Goal: Transaction & Acquisition: Purchase product/service

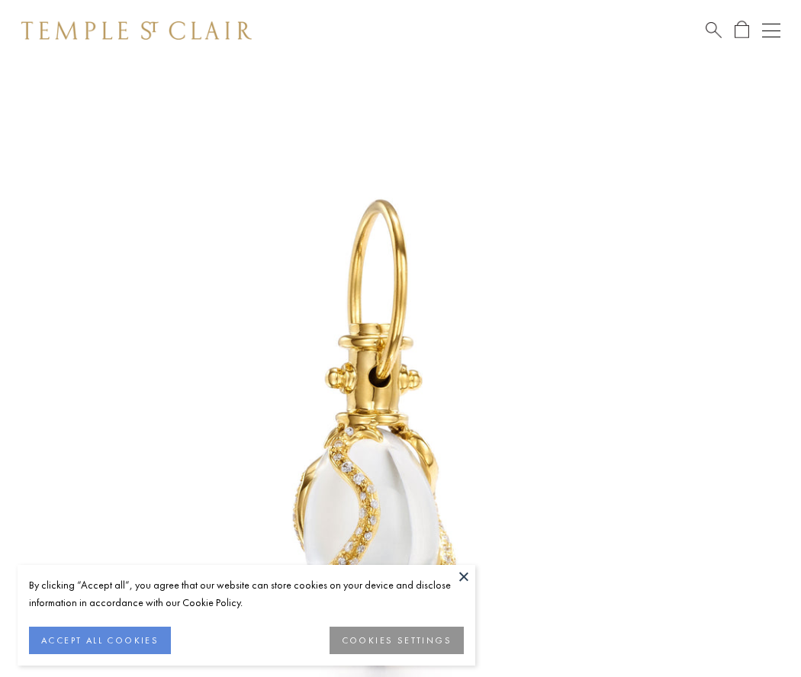
scroll to position [20, 0]
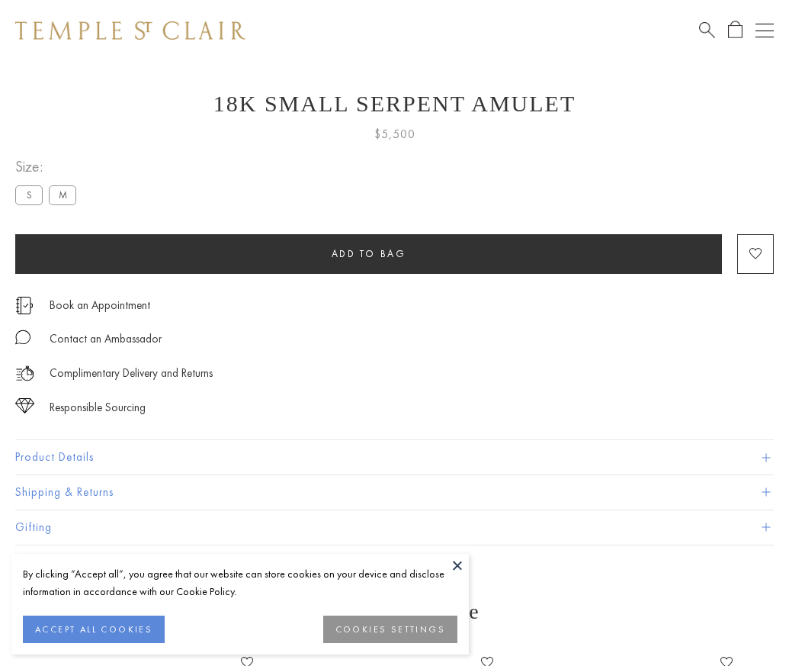
click at [368, 253] on span "Add to bag" at bounding box center [369, 253] width 75 height 13
